Goal: Task Accomplishment & Management: Complete application form

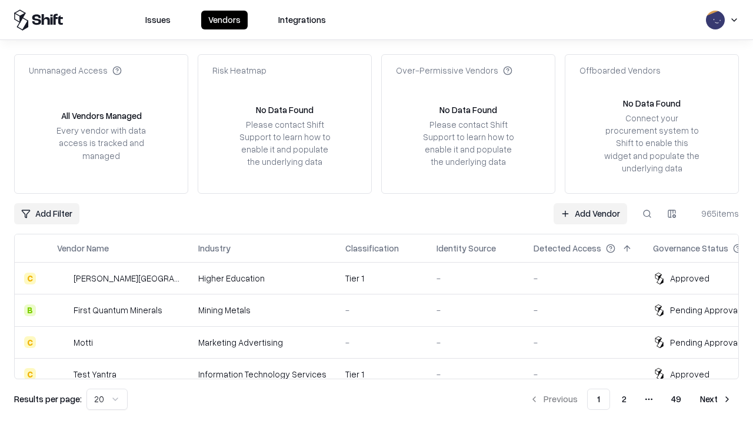
click at [590, 213] on link "Add Vendor" at bounding box center [591, 213] width 74 height 21
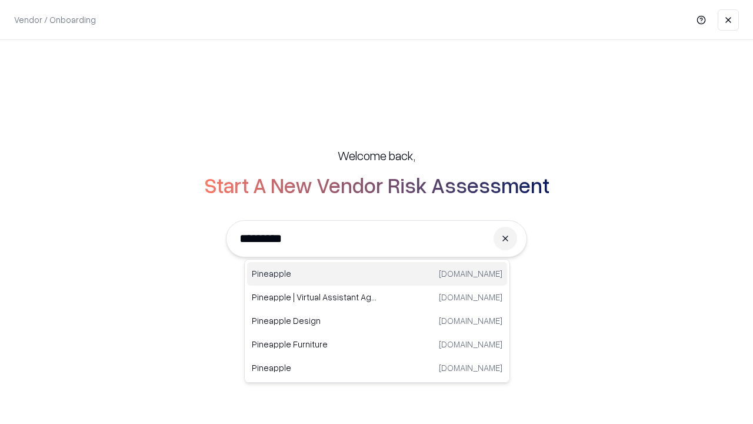
click at [377, 274] on div "Pineapple [DOMAIN_NAME]" at bounding box center [377, 274] width 260 height 24
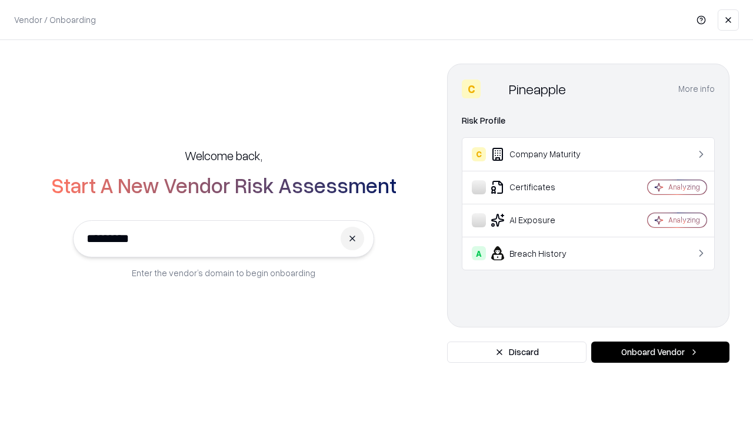
type input "*********"
click at [660, 352] on button "Onboard Vendor" at bounding box center [660, 351] width 138 height 21
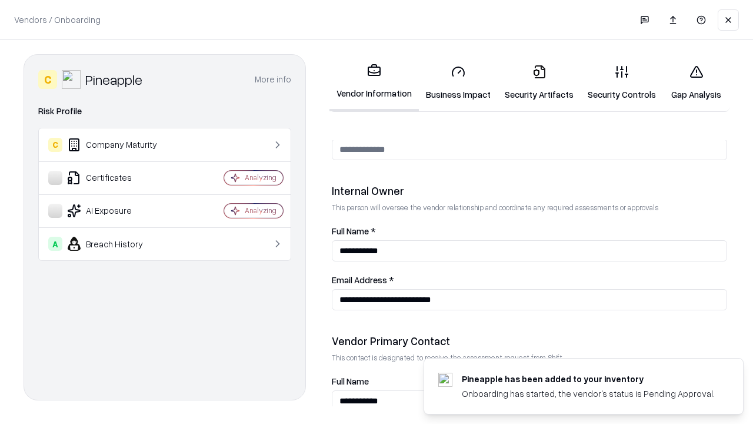
scroll to position [610, 0]
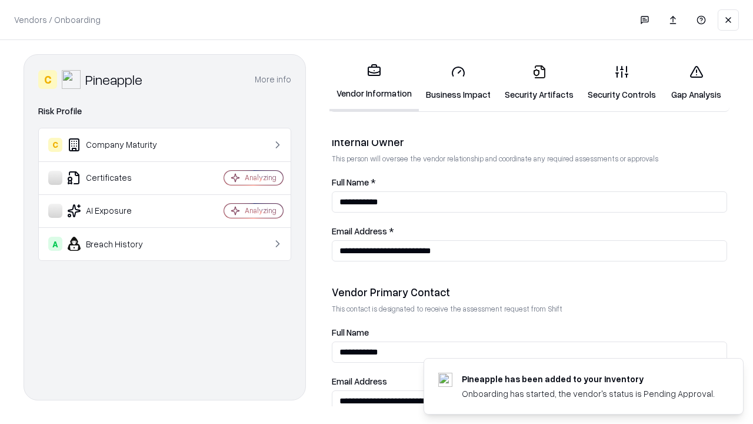
click at [458, 82] on link "Business Impact" at bounding box center [458, 82] width 79 height 55
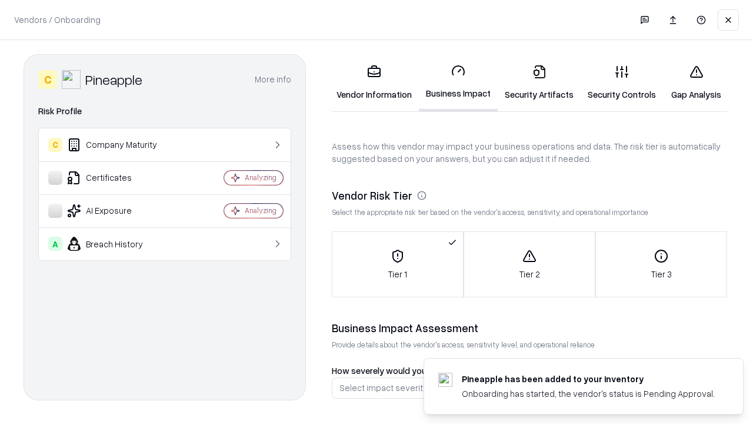
click at [696, 82] on link "Gap Analysis" at bounding box center [696, 82] width 67 height 55
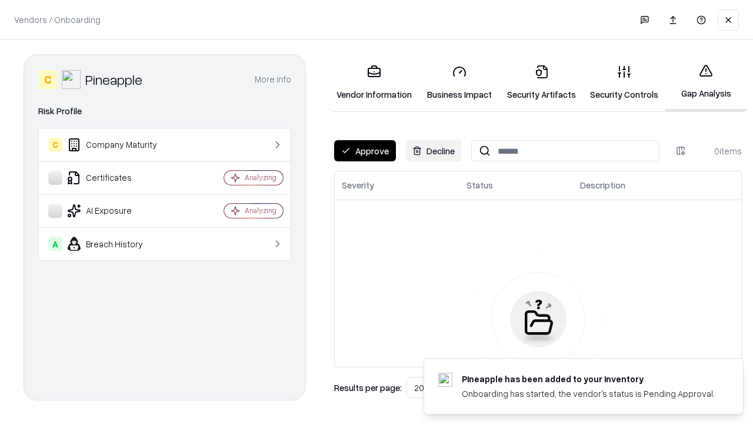
click at [365, 151] on button "Approve" at bounding box center [365, 150] width 62 height 21
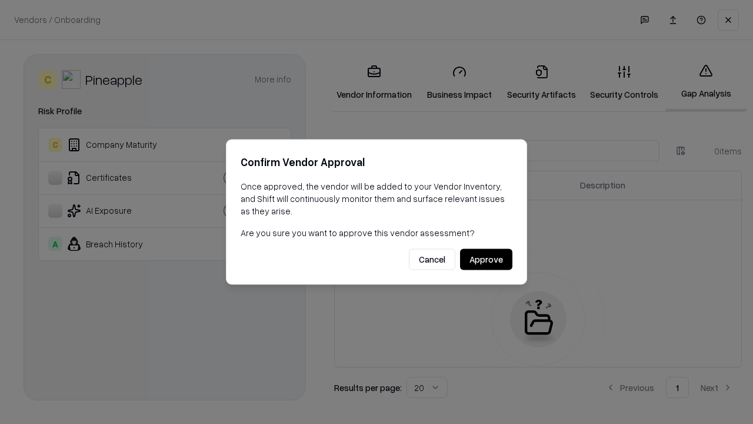
click at [486, 259] on button "Approve" at bounding box center [486, 259] width 52 height 21
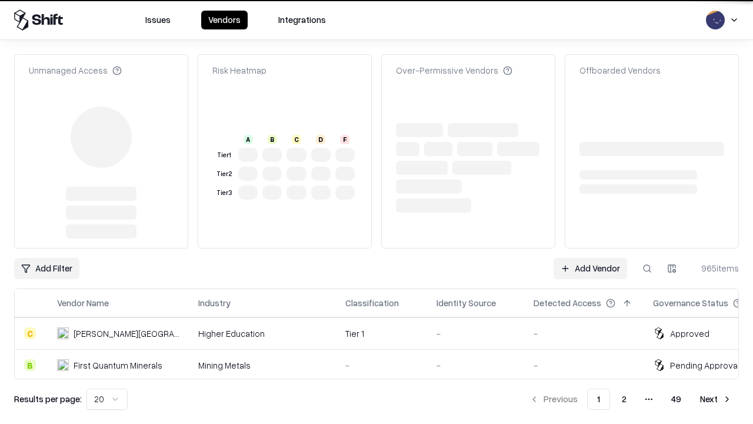
type input "*********"
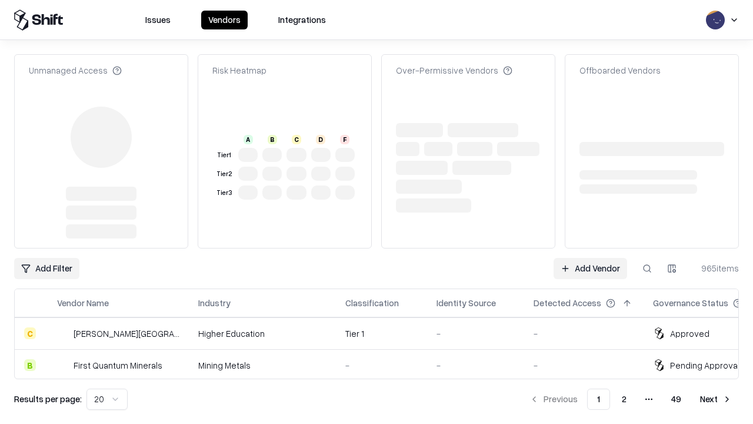
click at [590, 258] on link "Add Vendor" at bounding box center [591, 268] width 74 height 21
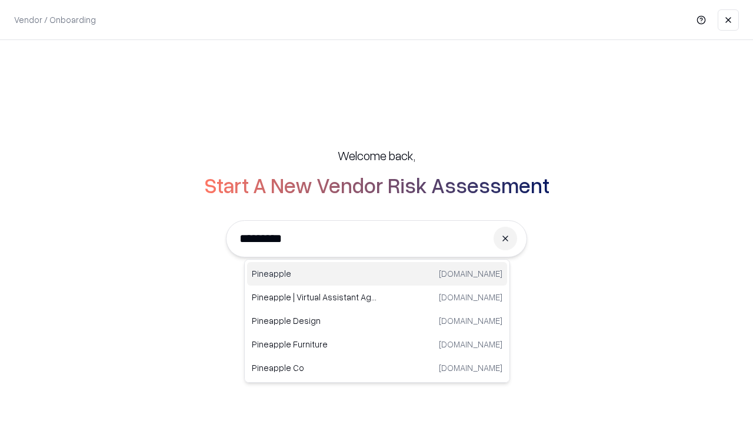
click at [377, 274] on div "Pineapple [DOMAIN_NAME]" at bounding box center [377, 274] width 260 height 24
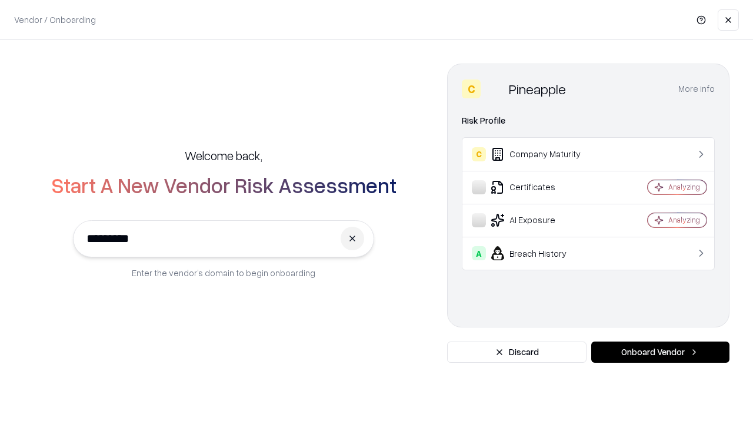
type input "*********"
click at [660, 352] on button "Onboard Vendor" at bounding box center [660, 351] width 138 height 21
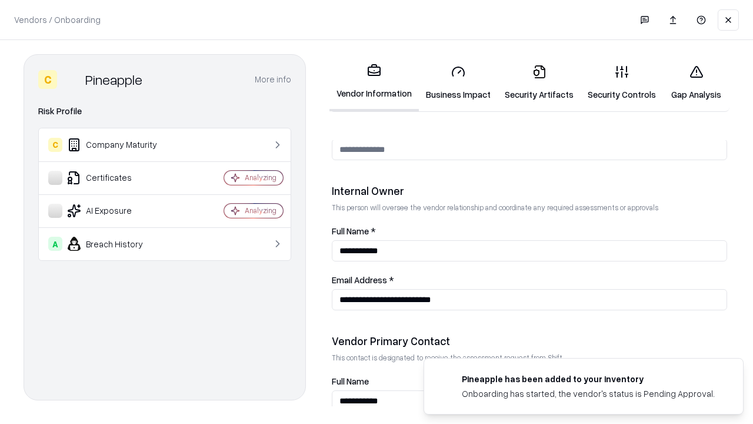
scroll to position [610, 0]
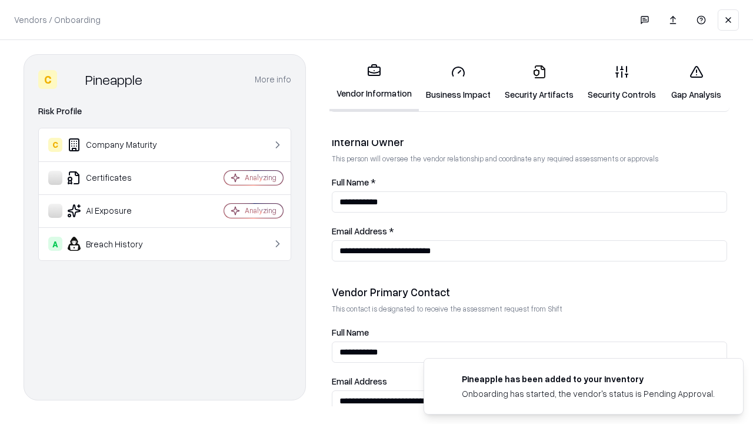
click at [696, 82] on link "Gap Analysis" at bounding box center [696, 82] width 67 height 55
